Goal: Information Seeking & Learning: Understand process/instructions

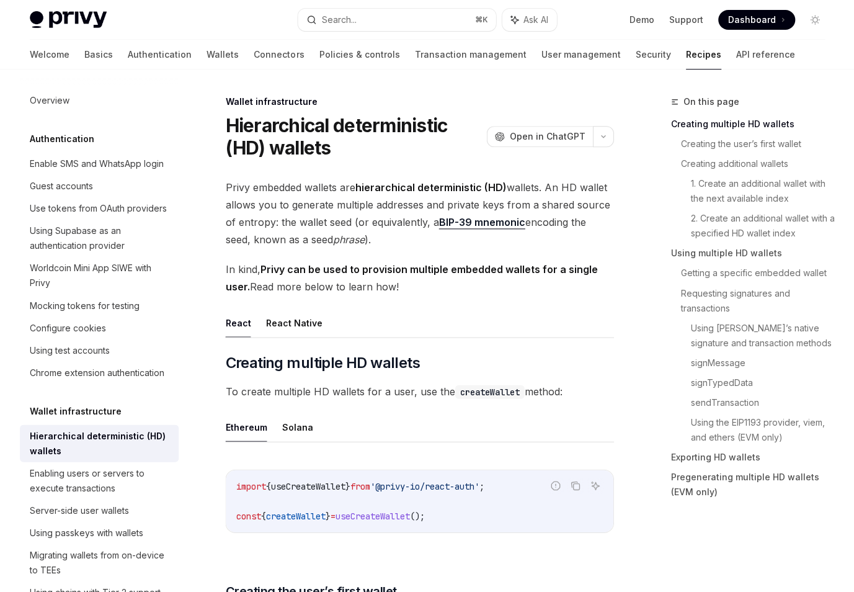
type textarea "*"
click at [604, 141] on button "button" at bounding box center [600, 136] width 21 height 21
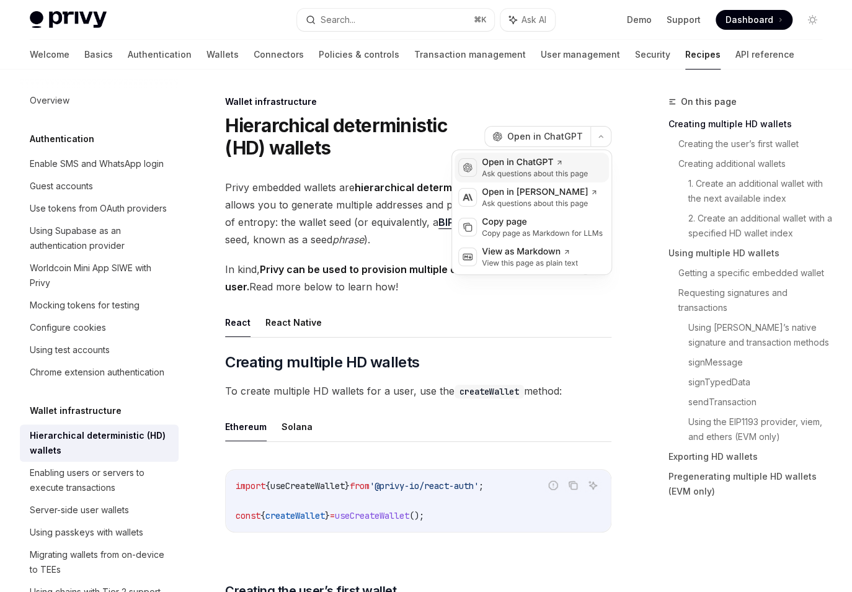
click at [582, 161] on div "Open in ChatGPT" at bounding box center [535, 162] width 106 height 12
click at [601, 139] on button "button" at bounding box center [600, 136] width 21 height 21
click at [590, 203] on div "Open in [PERSON_NAME] questions about this page" at bounding box center [539, 197] width 121 height 22
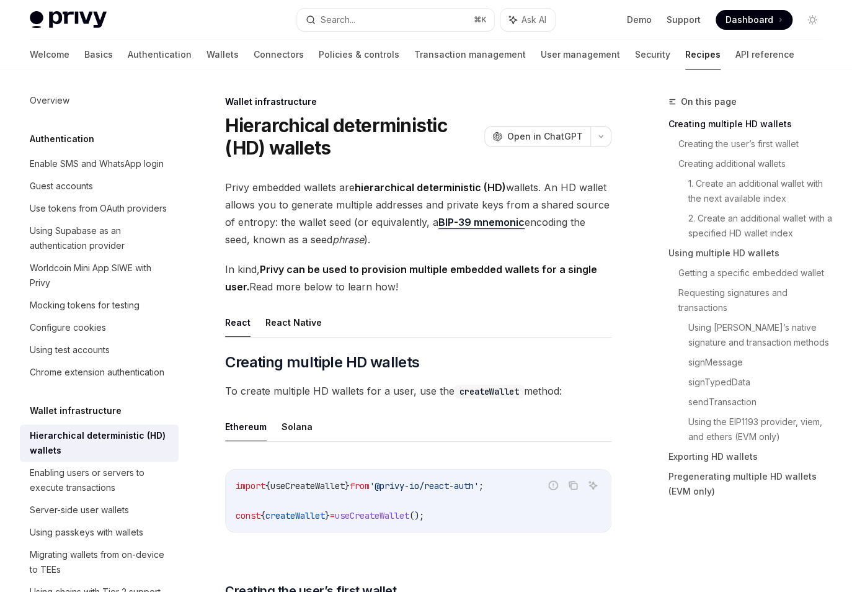
drag, startPoint x: 651, startPoint y: 236, endPoint x: 620, endPoint y: 177, distance: 66.6
click at [651, 235] on div "On this page Creating multiple HD wallets Creating the user’s first wallet Crea…" at bounding box center [738, 302] width 188 height 417
click at [602, 131] on button "button" at bounding box center [600, 136] width 21 height 21
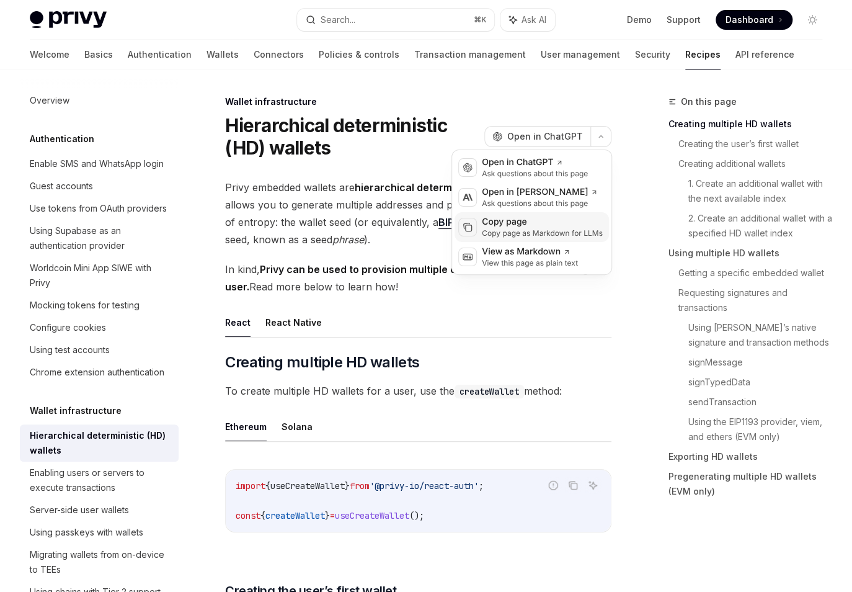
click at [586, 233] on div "Copy page as Markdown for LLMs" at bounding box center [542, 233] width 121 height 10
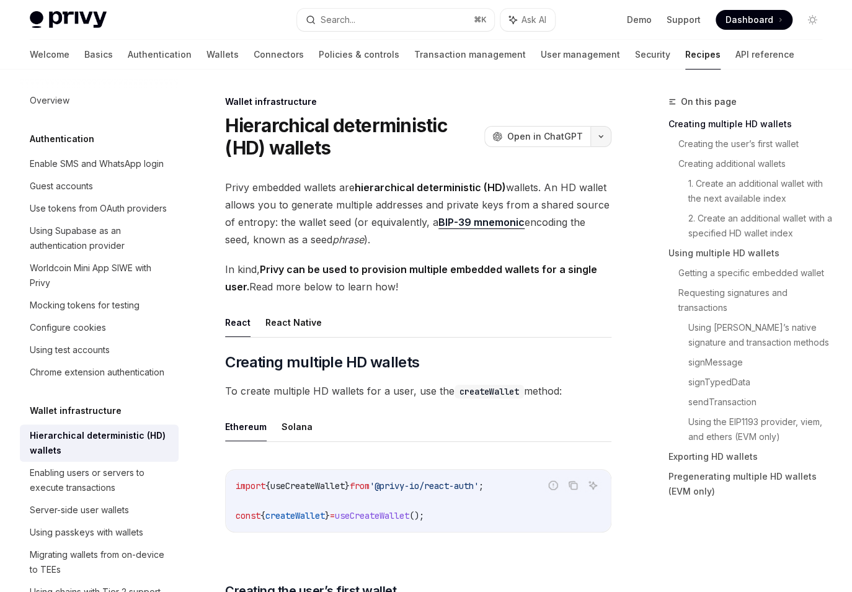
click at [595, 142] on button "button" at bounding box center [600, 136] width 21 height 21
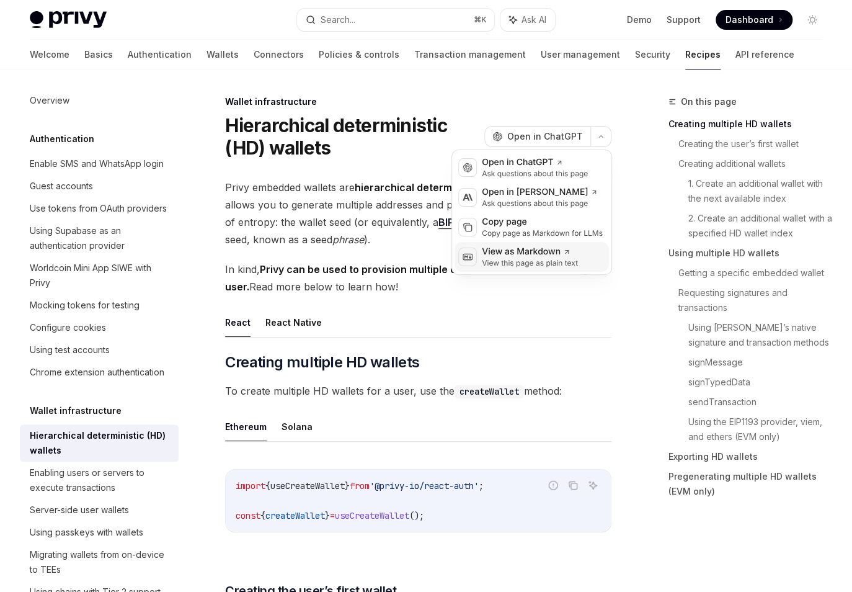
click at [531, 262] on div "View this page as plain text" at bounding box center [530, 263] width 96 height 10
click at [602, 144] on button "button" at bounding box center [600, 136] width 21 height 21
click at [536, 233] on div "Copy page as Markdown for LLMs" at bounding box center [542, 233] width 121 height 10
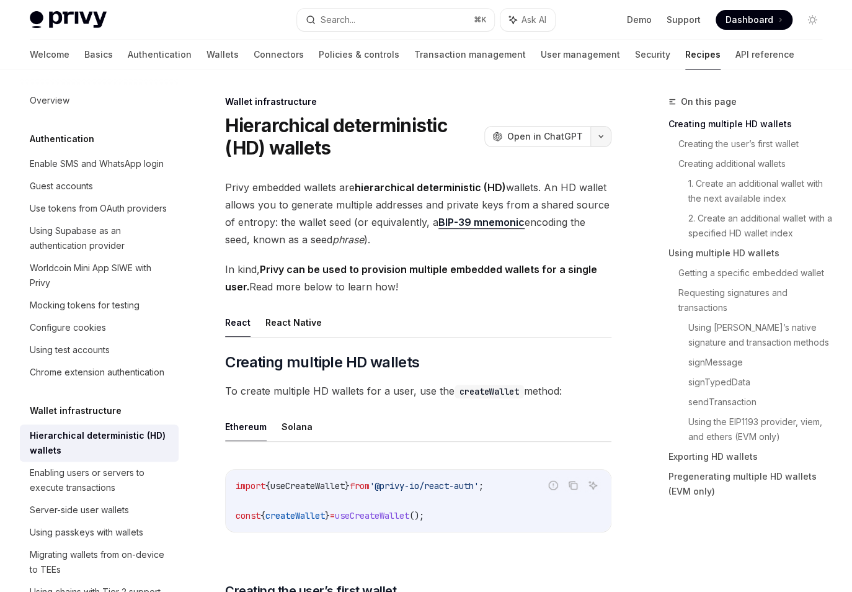
click at [600, 139] on button "button" at bounding box center [600, 136] width 21 height 21
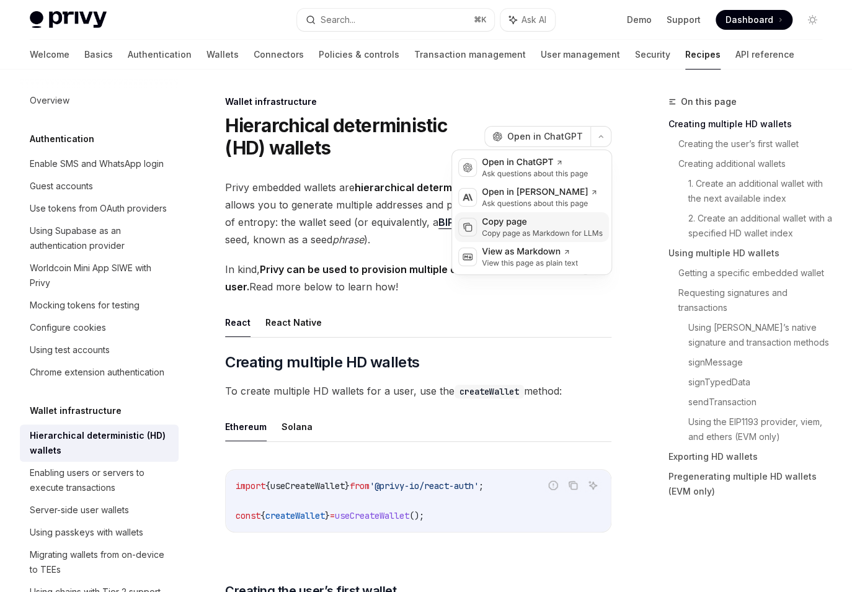
click at [466, 229] on icon at bounding box center [469, 228] width 6 height 6
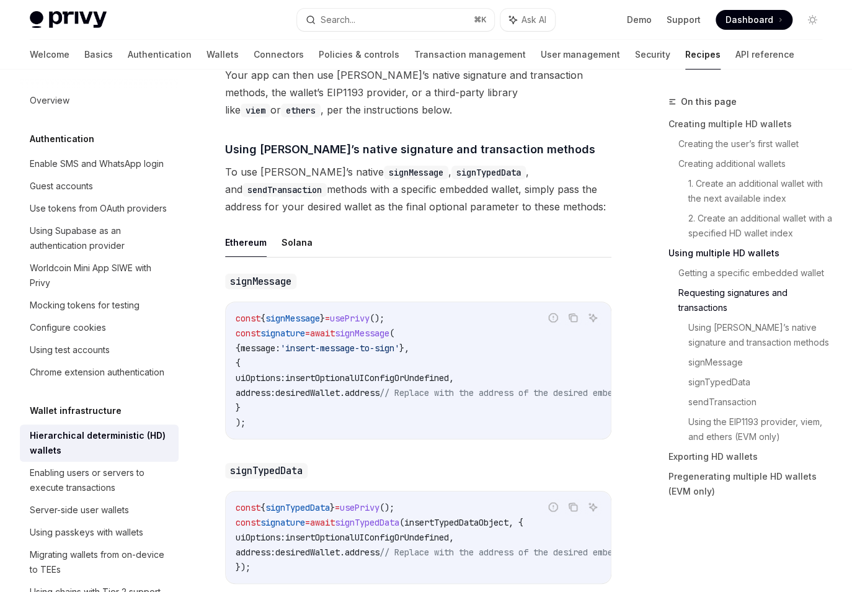
scroll to position [2127, 0]
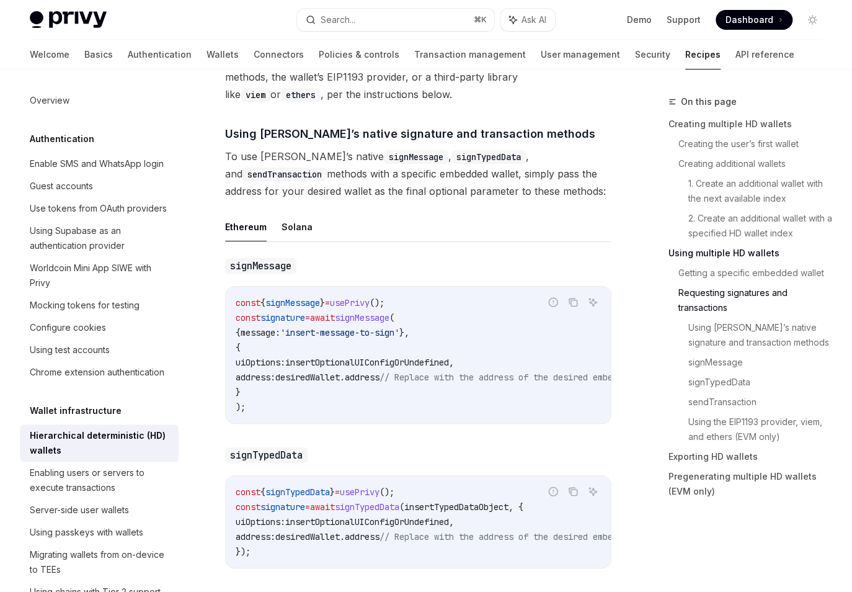
drag, startPoint x: 520, startPoint y: 228, endPoint x: 531, endPoint y: 228, distance: 10.5
click at [520, 228] on ul "Ethereum Solana" at bounding box center [418, 227] width 386 height 30
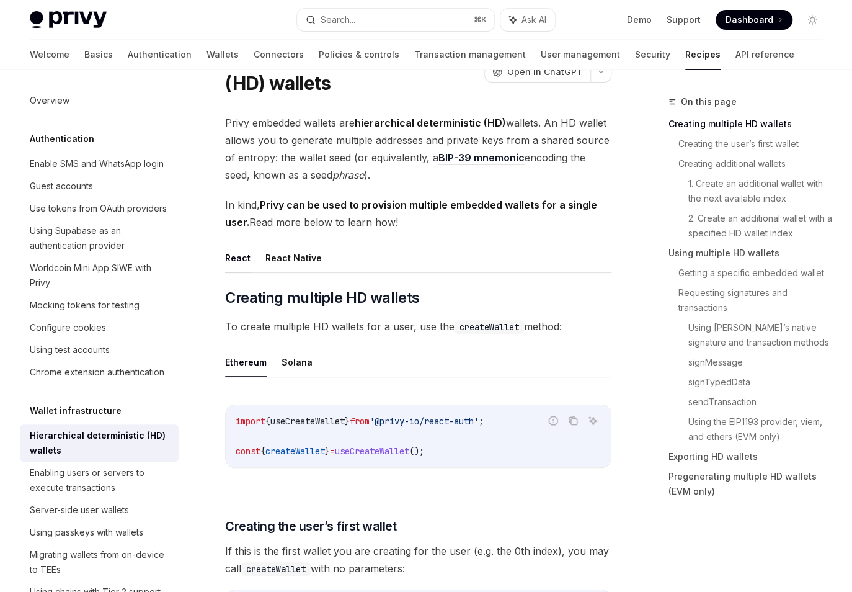
scroll to position [0, 0]
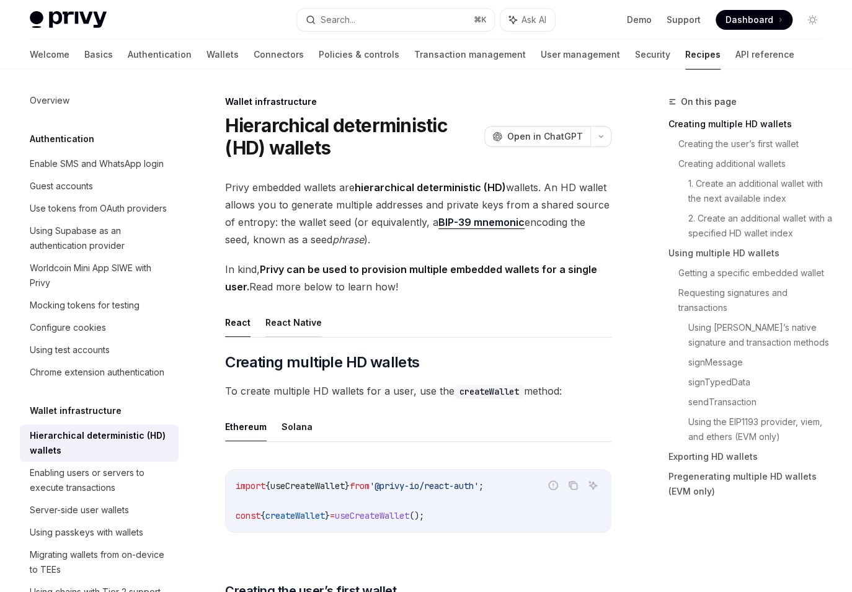
click at [305, 322] on button "React Native" at bounding box center [293, 322] width 56 height 29
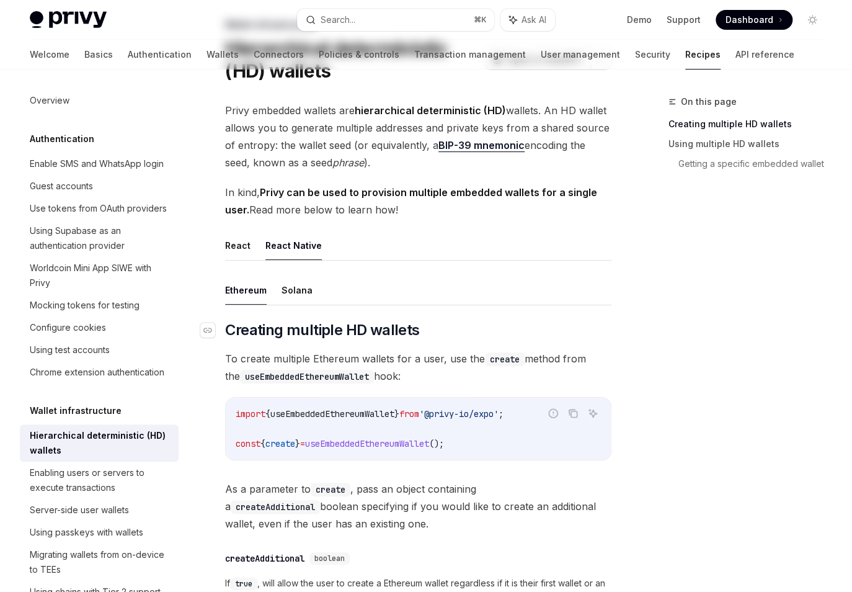
scroll to position [96, 0]
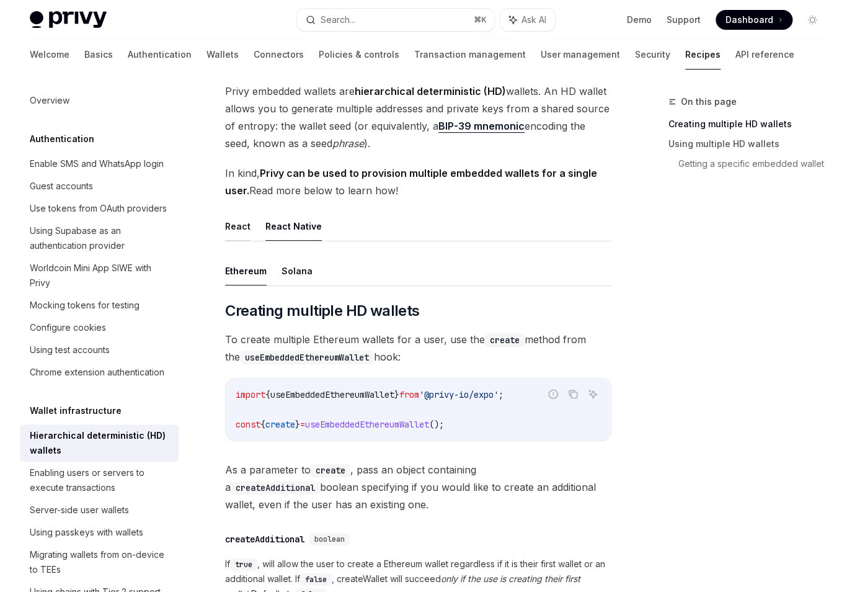
click at [235, 223] on button "React" at bounding box center [237, 225] width 25 height 29
type textarea "*"
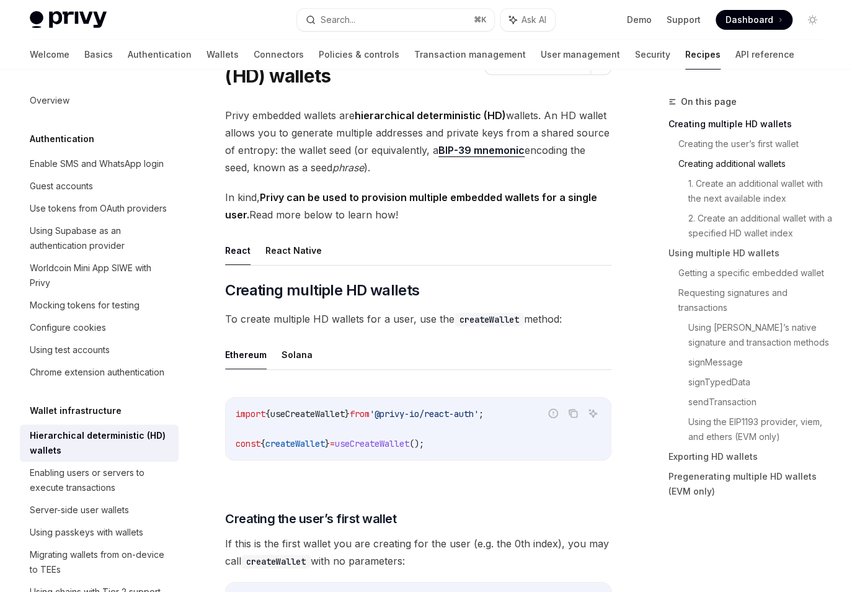
scroll to position [72, 0]
